Goal: Information Seeking & Learning: Check status

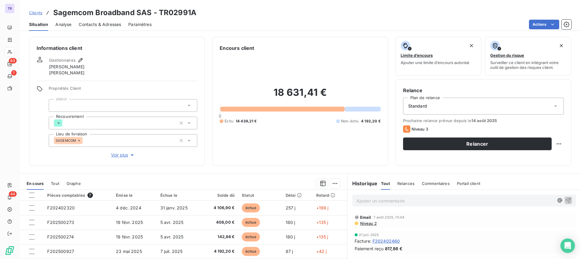
scroll to position [65, 0]
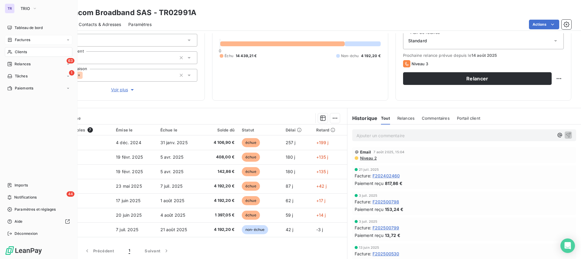
drag, startPoint x: 27, startPoint y: 40, endPoint x: 42, endPoint y: 39, distance: 15.8
click at [27, 39] on span "Factures" at bounding box center [22, 39] width 15 height 5
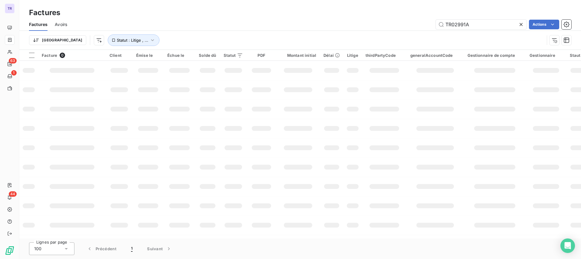
drag, startPoint x: 494, startPoint y: 28, endPoint x: 249, endPoint y: 39, distance: 245.5
click at [306, 36] on div "Factures Avoirs TR02991A Actions Trier Statut : Litige , ..." at bounding box center [300, 33] width 562 height 31
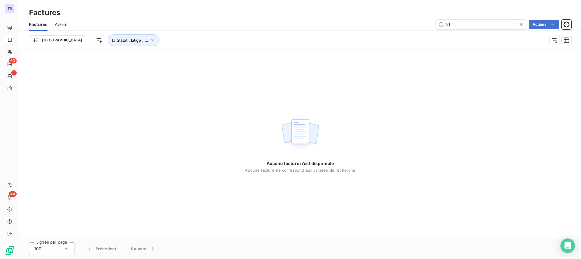
type input "f"
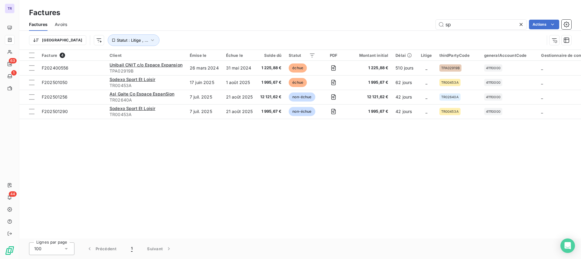
type input "s"
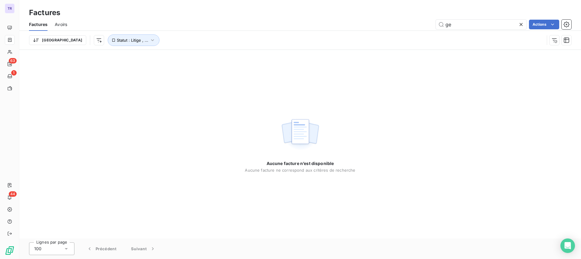
type input "g"
type input "G"
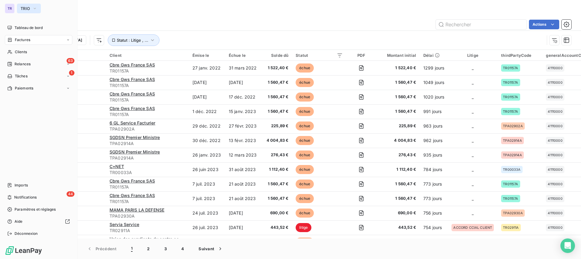
click at [24, 9] on span "TRIO" at bounding box center [25, 8] width 9 height 5
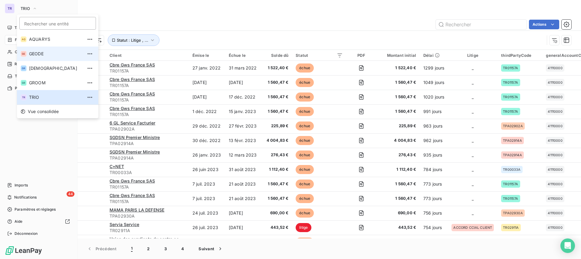
click at [42, 54] on span "GEODE" at bounding box center [56, 54] width 54 height 6
type input "SABI"
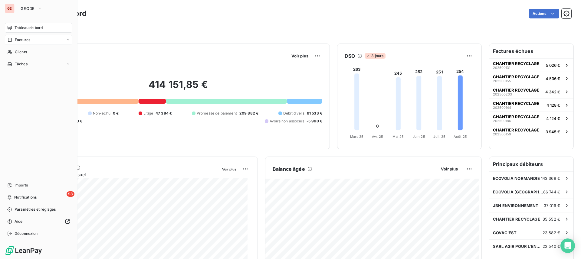
click at [26, 40] on span "Factures" at bounding box center [22, 39] width 15 height 5
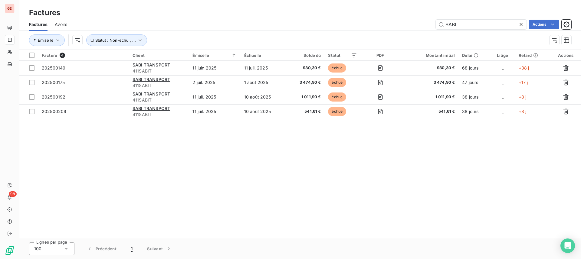
drag, startPoint x: 473, startPoint y: 27, endPoint x: 152, endPoint y: 4, distance: 322.3
click at [175, 5] on div "Factures Factures Avoirs SABI Actions Émise le Statut : Non-échu , ..." at bounding box center [300, 25] width 562 height 50
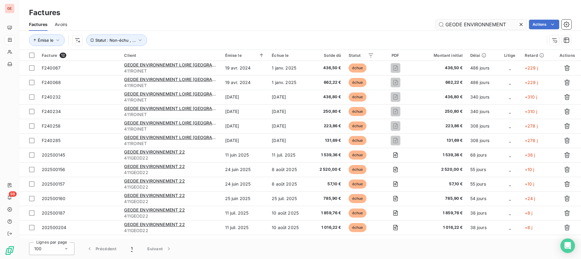
click at [495, 29] on input "GEODE ENVIRONNEMENT" at bounding box center [481, 25] width 91 height 10
drag, startPoint x: 507, startPoint y: 25, endPoint x: 373, endPoint y: 25, distance: 133.8
click at [374, 25] on div "GEODE ENVIRONNEMENT Actions" at bounding box center [322, 25] width 497 height 10
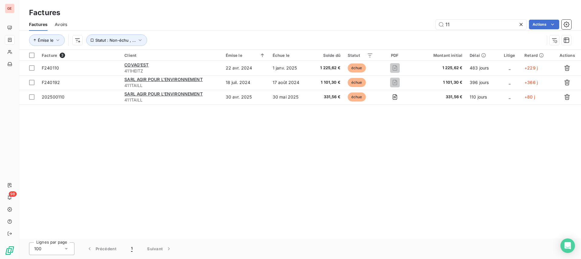
type input "1"
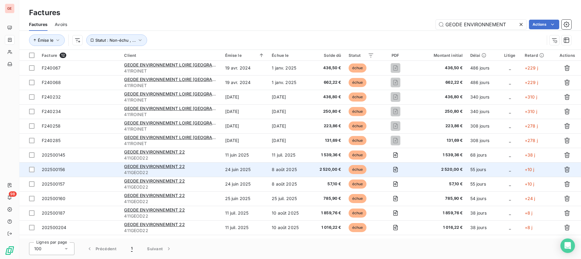
type input "GEODE ENVIRONNEMENT"
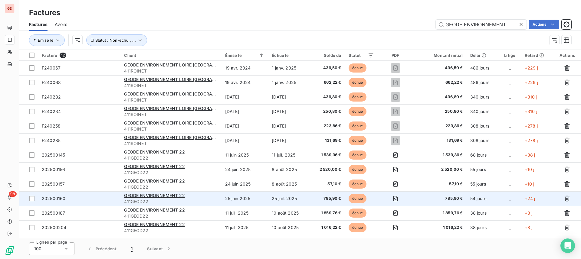
drag, startPoint x: 172, startPoint y: 174, endPoint x: 206, endPoint y: 196, distance: 40.5
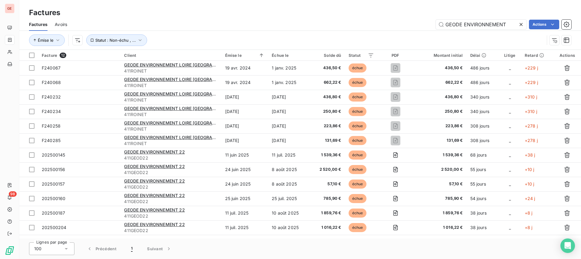
drag, startPoint x: 206, startPoint y: 196, endPoint x: 367, endPoint y: 31, distance: 230.3
click at [367, 31] on div "Émise le Statut : Non-échu , ..." at bounding box center [300, 40] width 542 height 19
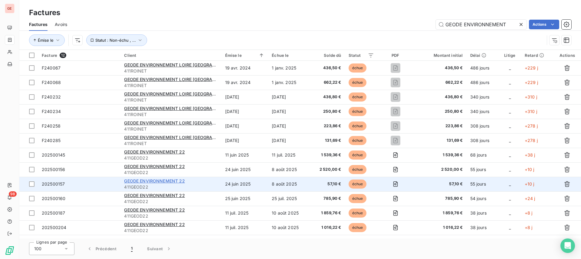
click at [158, 182] on span "GEODE ENVIRONNEMENT 22" at bounding box center [154, 181] width 61 height 5
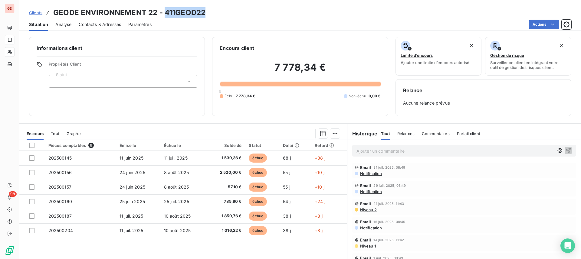
drag, startPoint x: 201, startPoint y: 12, endPoint x: 166, endPoint y: 10, distance: 35.2
click at [166, 10] on div "Clients GEODE ENVIRONNEMENT 22 - 411GEOD22" at bounding box center [300, 12] width 562 height 11
copy h3 "411GEOD22"
click at [277, 18] on div "Clients GEODE ENVIRONNEMENT 22 - 411GEOD22" at bounding box center [300, 12] width 562 height 11
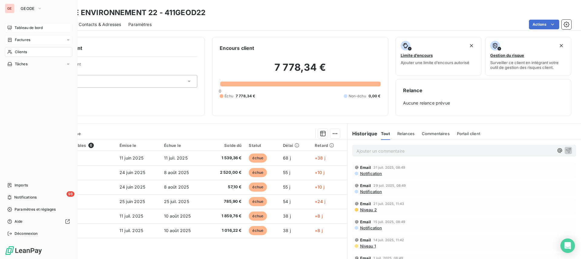
click at [29, 29] on span "Tableau de bord" at bounding box center [29, 27] width 28 height 5
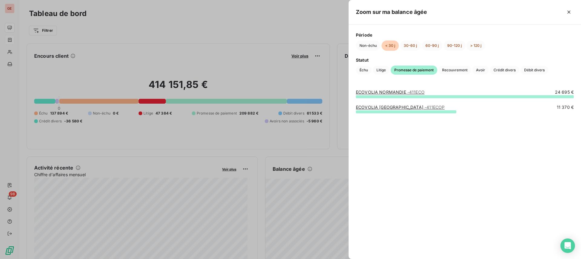
drag, startPoint x: 312, startPoint y: 202, endPoint x: 316, endPoint y: 207, distance: 5.8
click at [312, 203] on div at bounding box center [290, 129] width 581 height 259
click at [319, 213] on div at bounding box center [290, 129] width 581 height 259
click at [307, 222] on div at bounding box center [290, 129] width 581 height 259
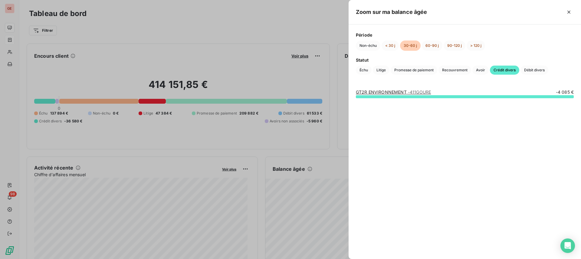
click at [313, 212] on div at bounding box center [290, 129] width 581 height 259
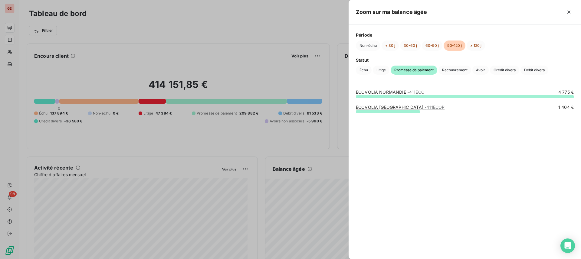
click at [304, 166] on div at bounding box center [290, 129] width 581 height 259
